Goal: Check status

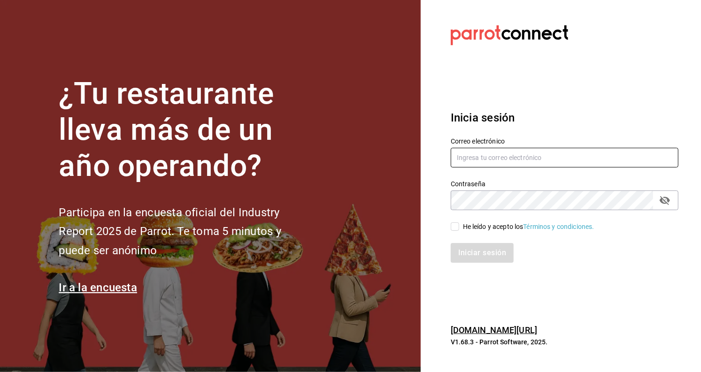
click at [483, 159] on input "text" at bounding box center [565, 158] width 228 height 20
type input "[EMAIL_ADDRESS][DOMAIN_NAME]"
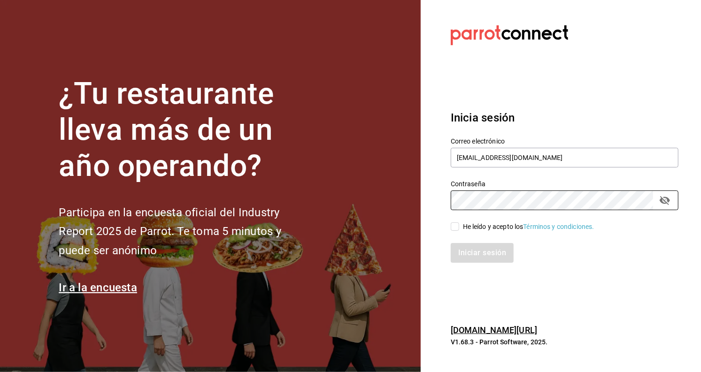
click at [452, 229] on input "He leído y acepto los Términos y condiciones." at bounding box center [455, 226] width 8 height 8
checkbox input "true"
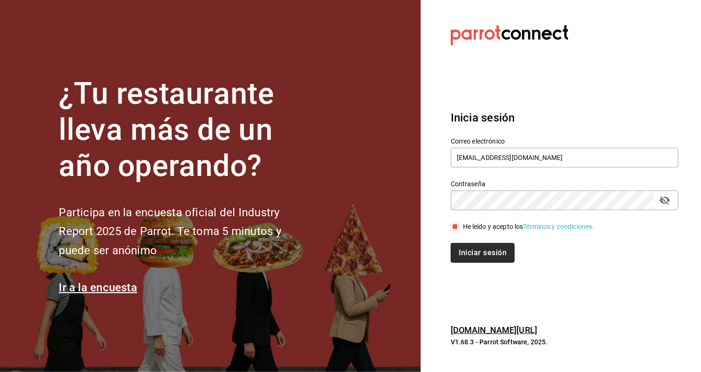
click at [479, 256] on button "Iniciar sesión" at bounding box center [483, 253] width 64 height 20
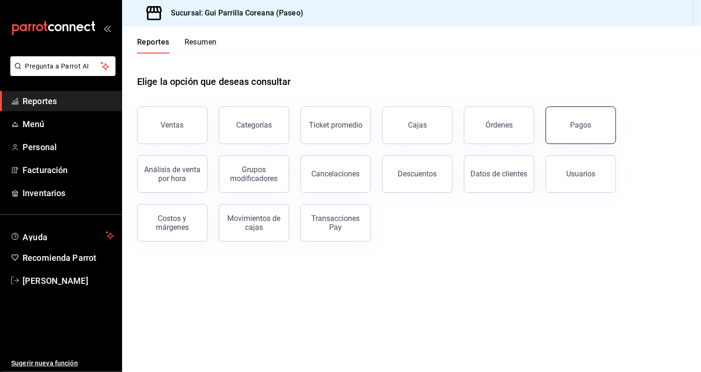
click at [560, 136] on button "Pagos" at bounding box center [580, 126] width 70 height 38
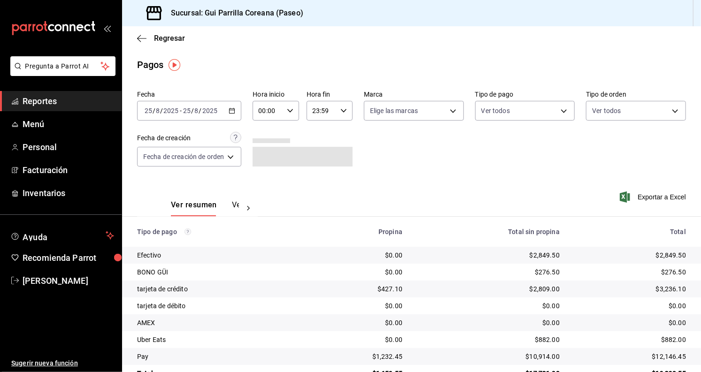
click at [519, 246] on th "Total sin propina" at bounding box center [488, 232] width 157 height 30
click at [524, 258] on div "$2,849.50" at bounding box center [488, 255] width 142 height 9
click at [59, 285] on span "Laura Colomé" at bounding box center [69, 281] width 92 height 13
